Goal: Find specific page/section: Find specific page/section

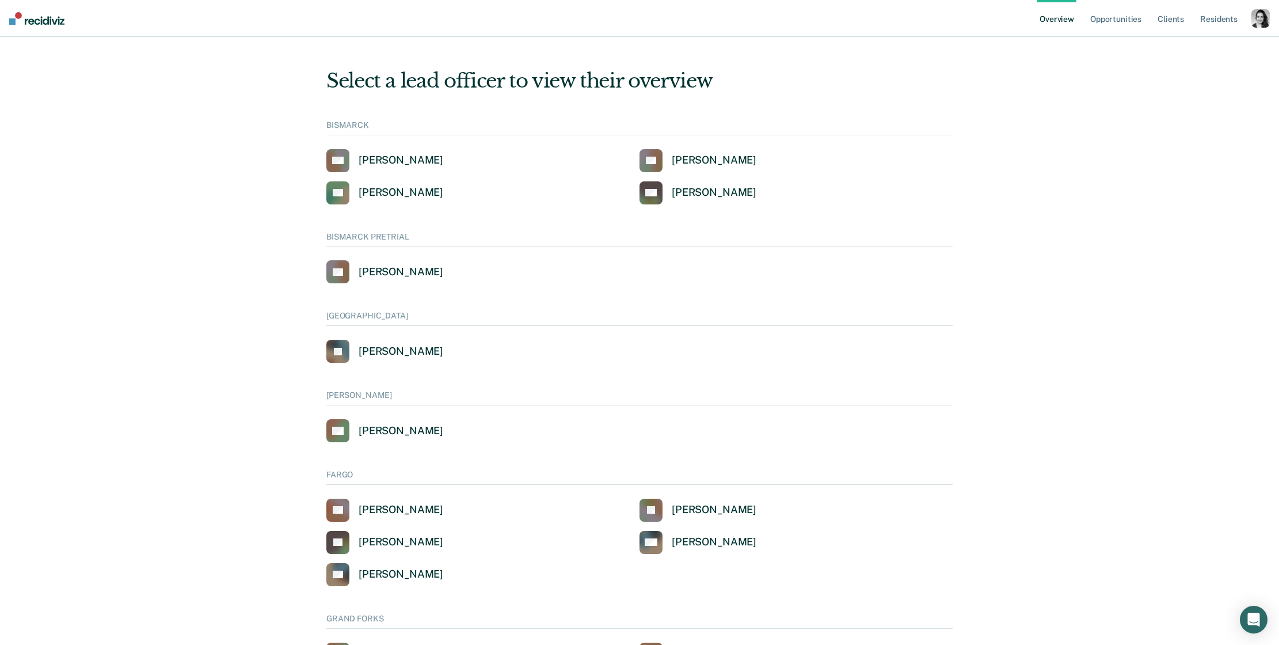
click at [1255, 26] on div "button" at bounding box center [1260, 18] width 18 height 18
click at [1202, 92] on link "Go to PSI Case Dashboard" at bounding box center [1211, 89] width 98 height 10
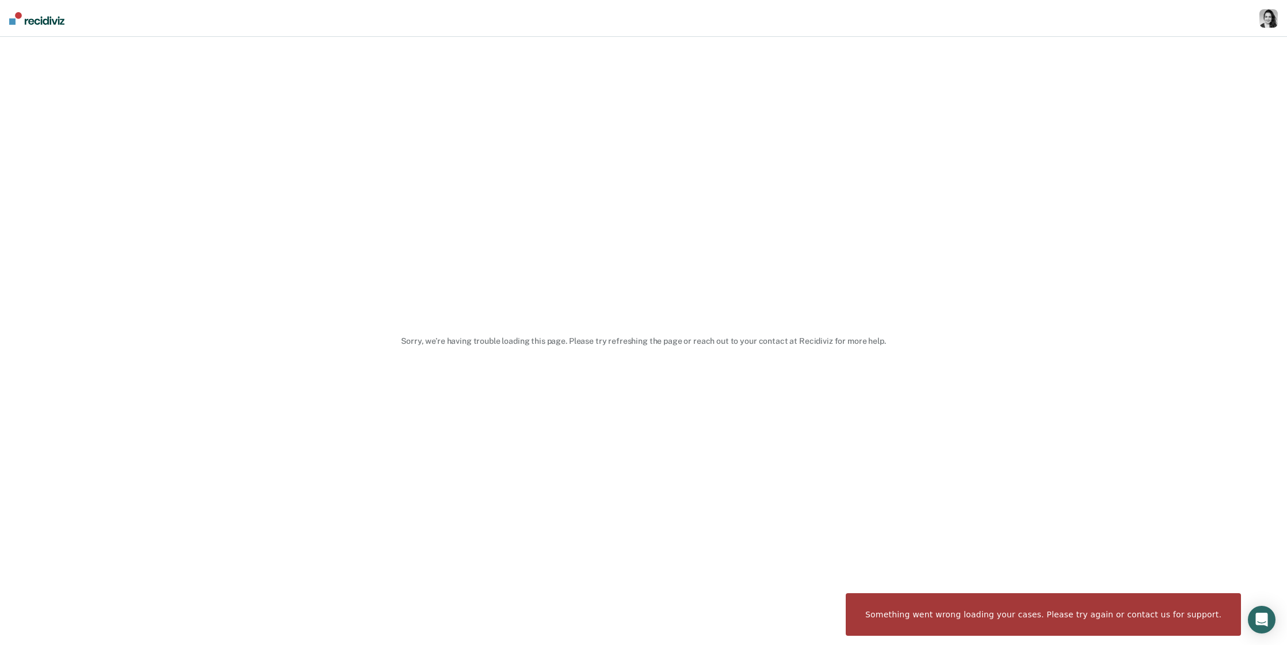
drag, startPoint x: 1274, startPoint y: 17, endPoint x: 1247, endPoint y: 22, distance: 27.0
click at [1274, 17] on div "button" at bounding box center [1269, 18] width 18 height 18
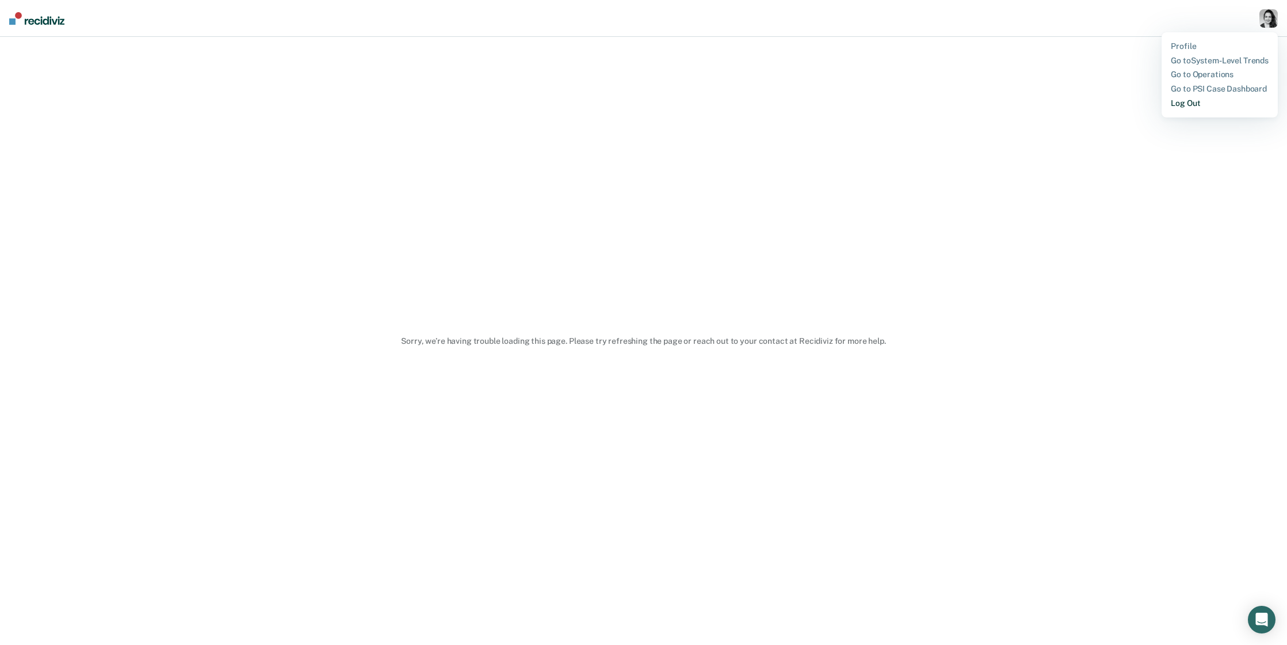
click at [1188, 104] on link "Log Out" at bounding box center [1220, 103] width 98 height 10
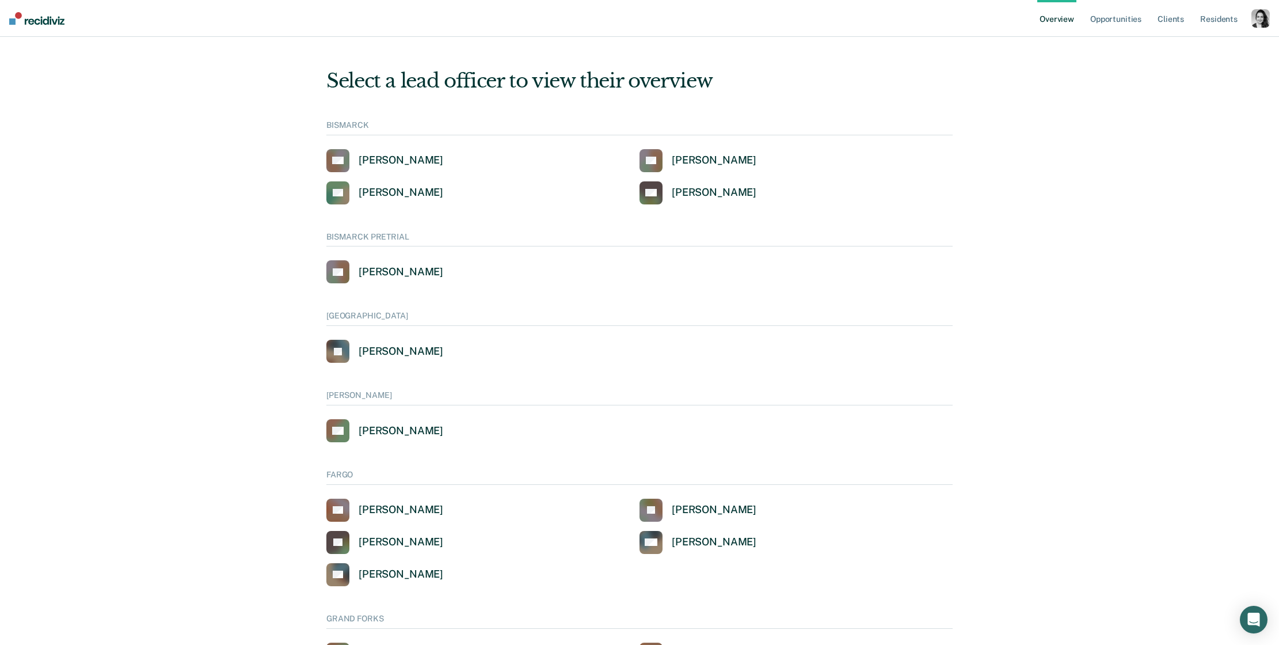
click at [1259, 18] on div "button" at bounding box center [1260, 18] width 18 height 18
click at [1231, 89] on link "Go to PSI Case Dashboard" at bounding box center [1211, 89] width 98 height 10
